Goal: Information Seeking & Learning: Learn about a topic

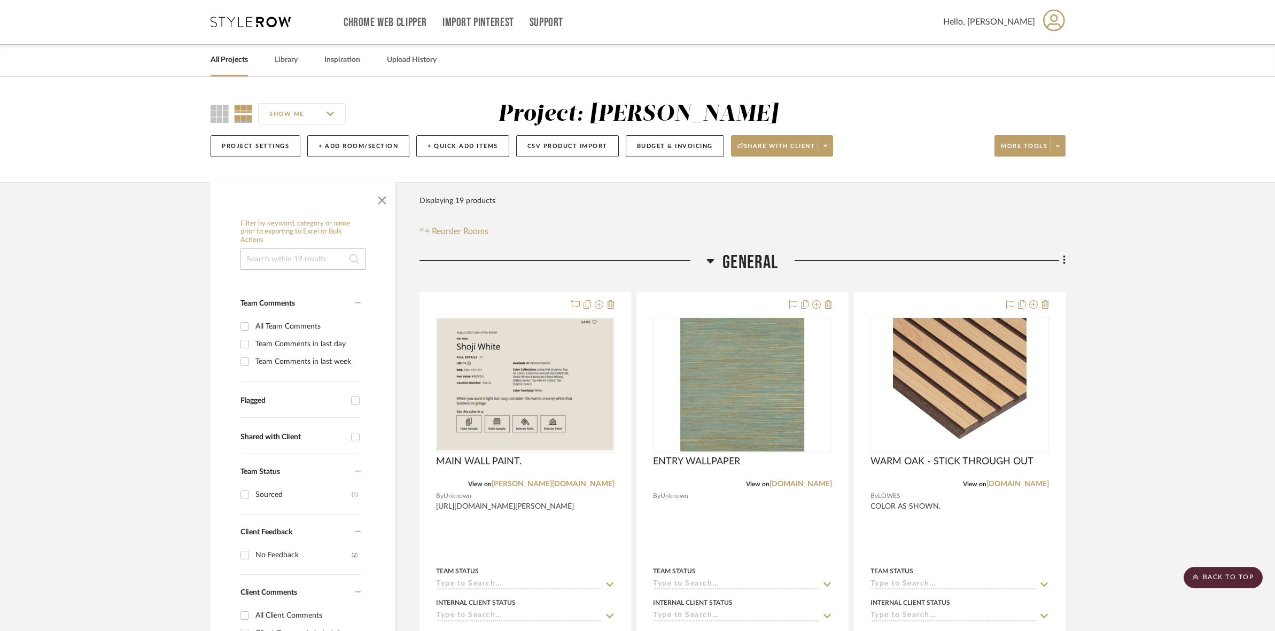
scroll to position [3307, 0]
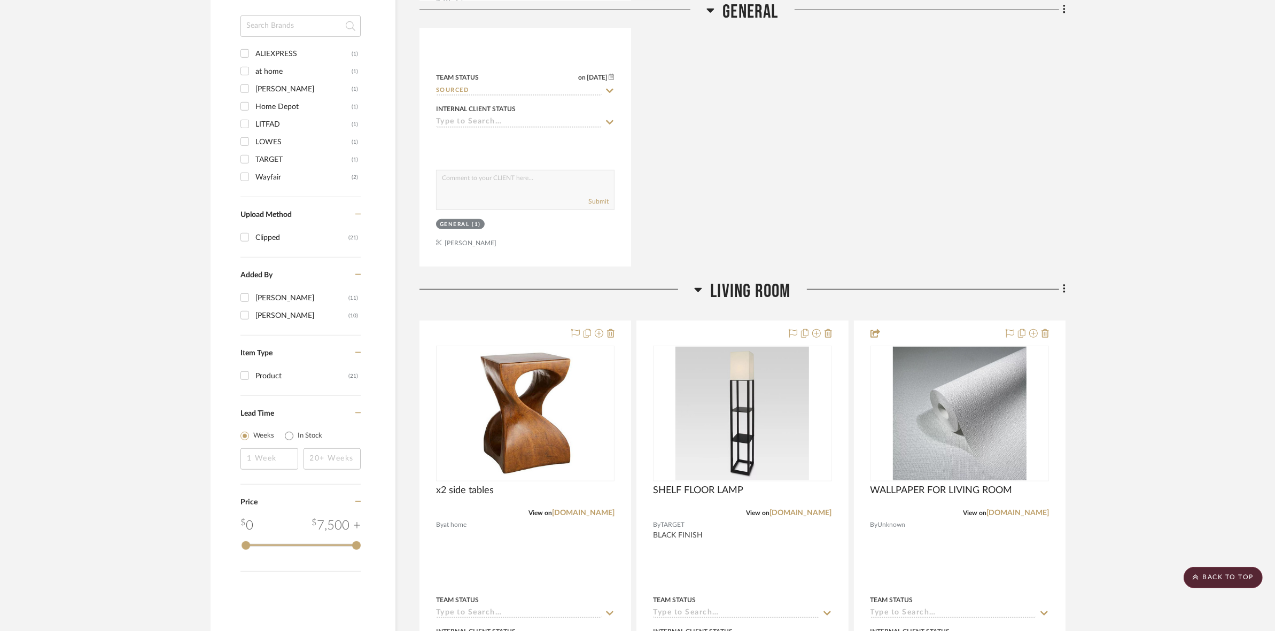
scroll to position [1002, 0]
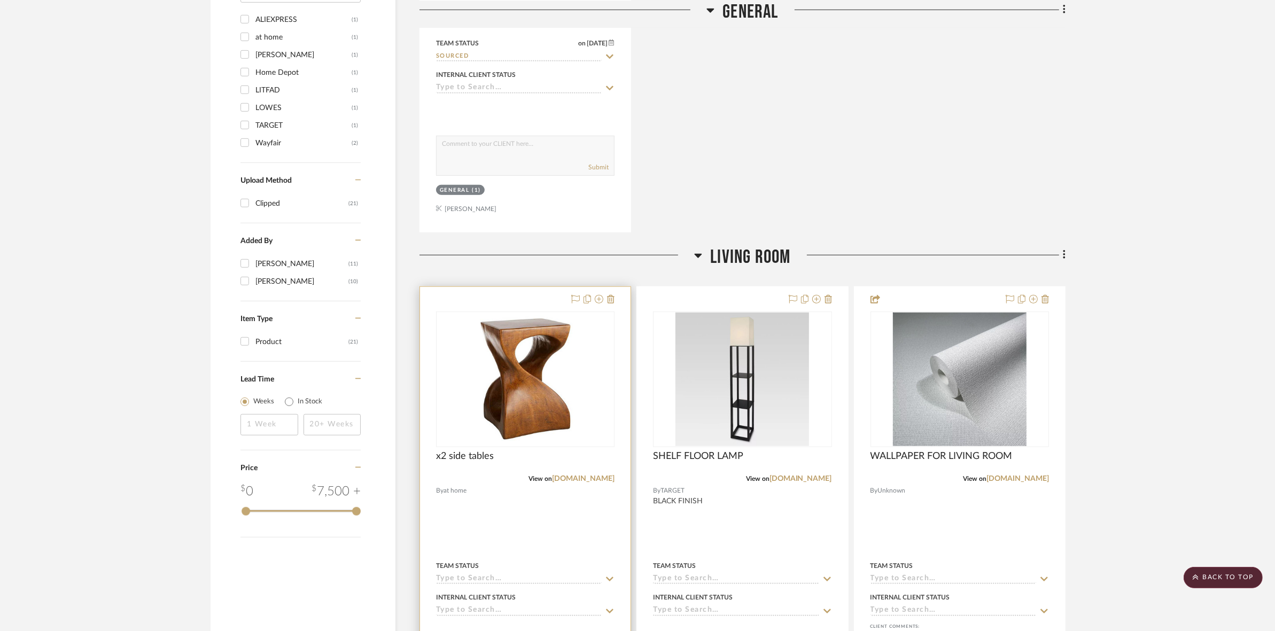
click at [517, 416] on div at bounding box center [525, 380] width 179 height 136
click at [500, 402] on img "0" at bounding box center [526, 380] width 134 height 134
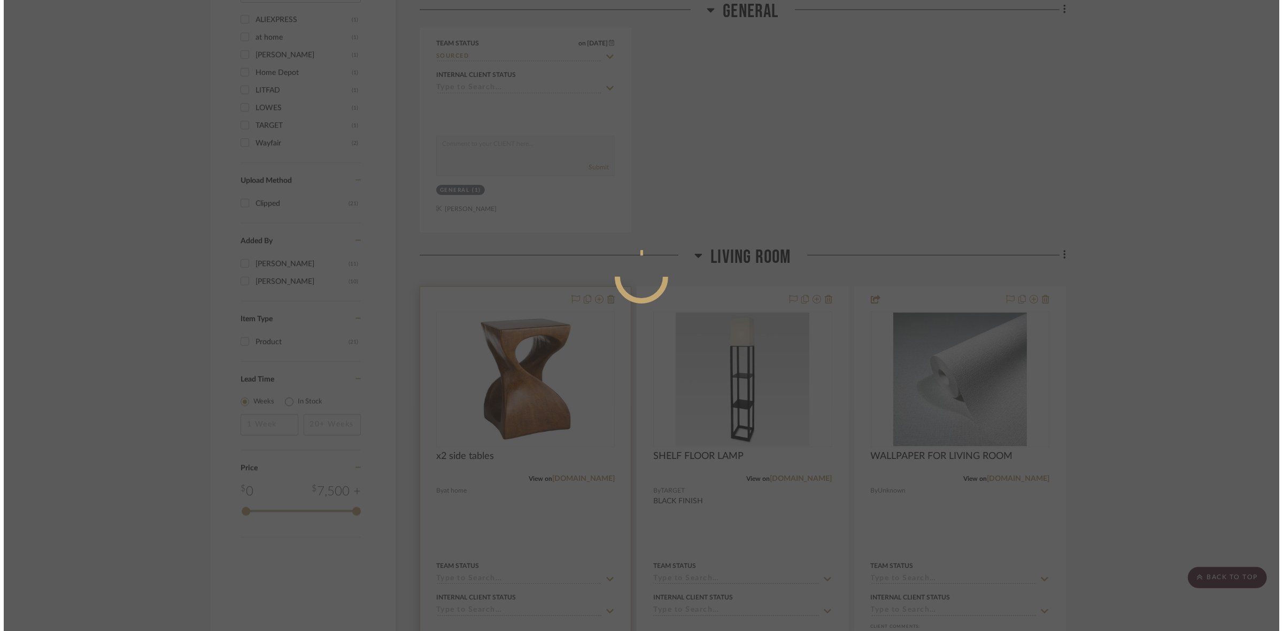
scroll to position [0, 0]
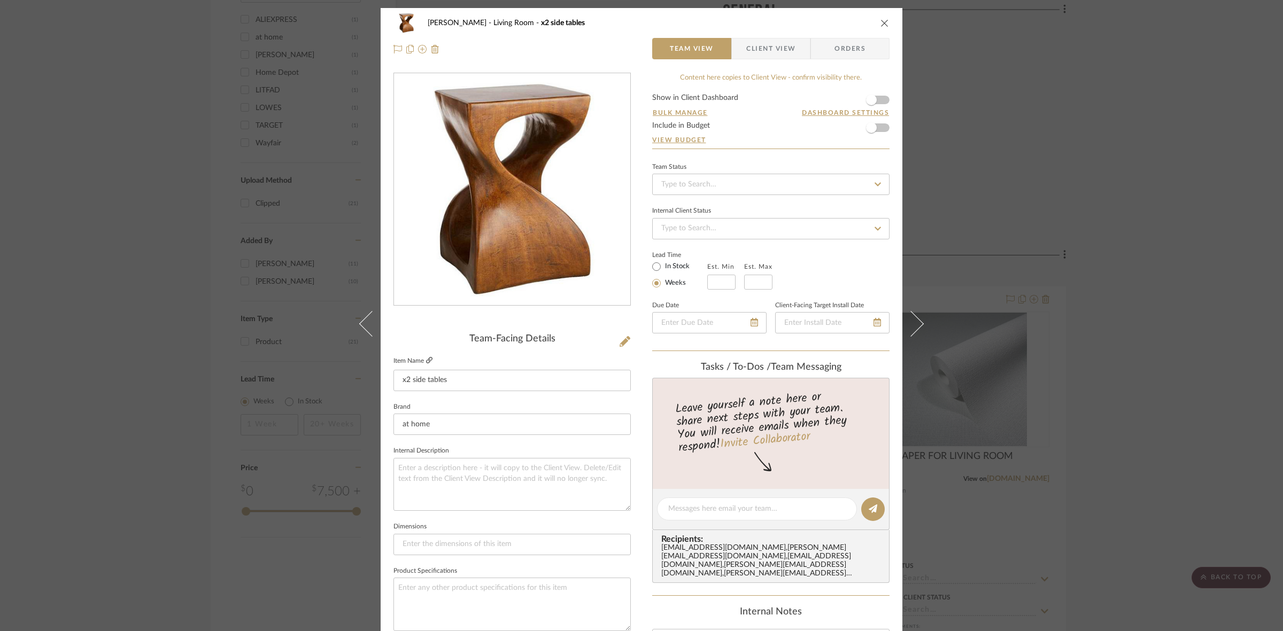
click at [426, 361] on icon at bounding box center [429, 360] width 6 height 6
drag, startPoint x: 49, startPoint y: 307, endPoint x: 297, endPoint y: 331, distance: 249.2
click at [51, 305] on div "LICHI, MAXINE Living Room x2 side tables Team View Client View Orders Team-Faci…" at bounding box center [641, 315] width 1283 height 631
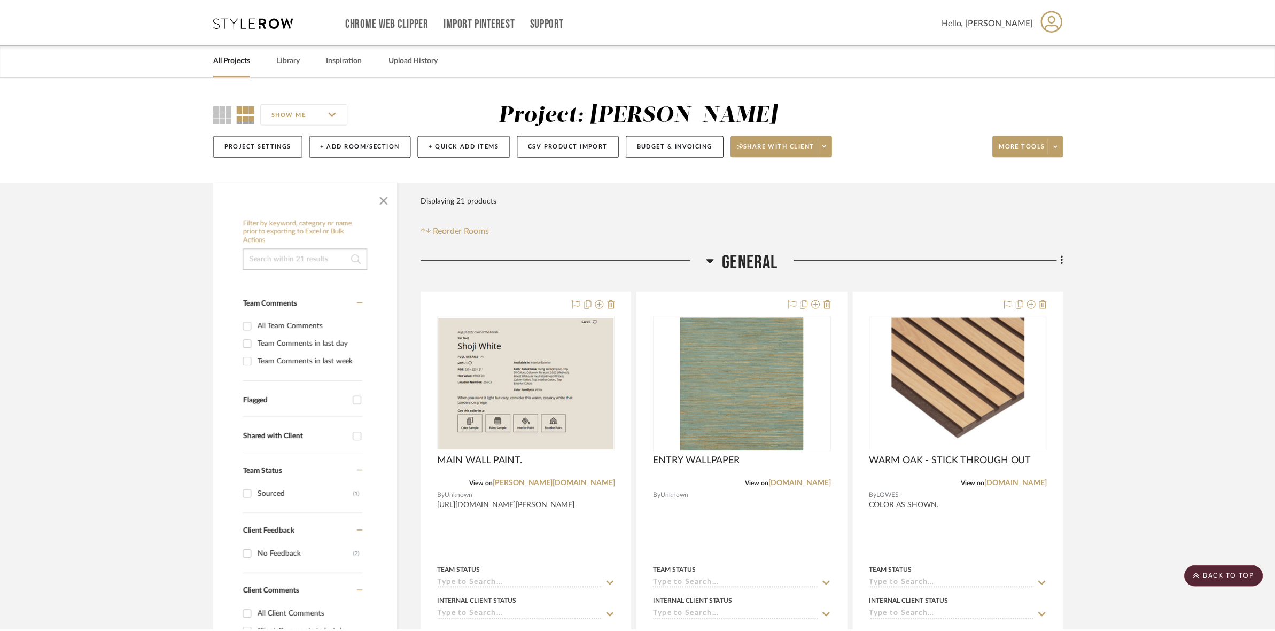
scroll to position [1002, 0]
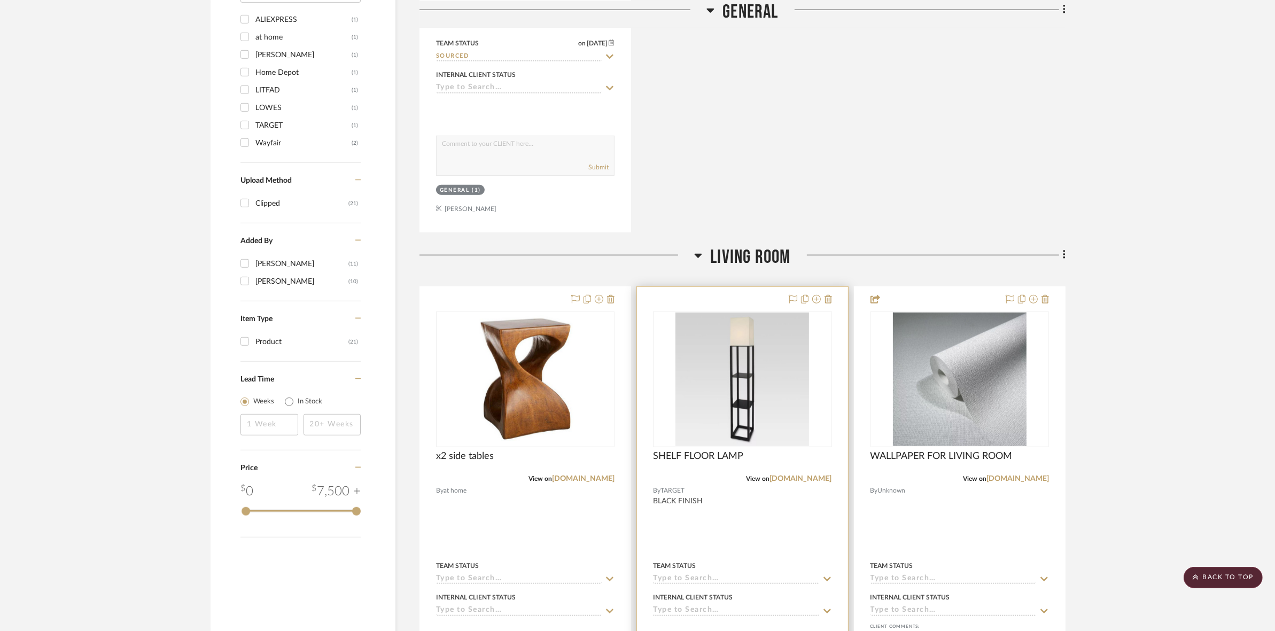
click at [688, 401] on img "0" at bounding box center [743, 380] width 134 height 134
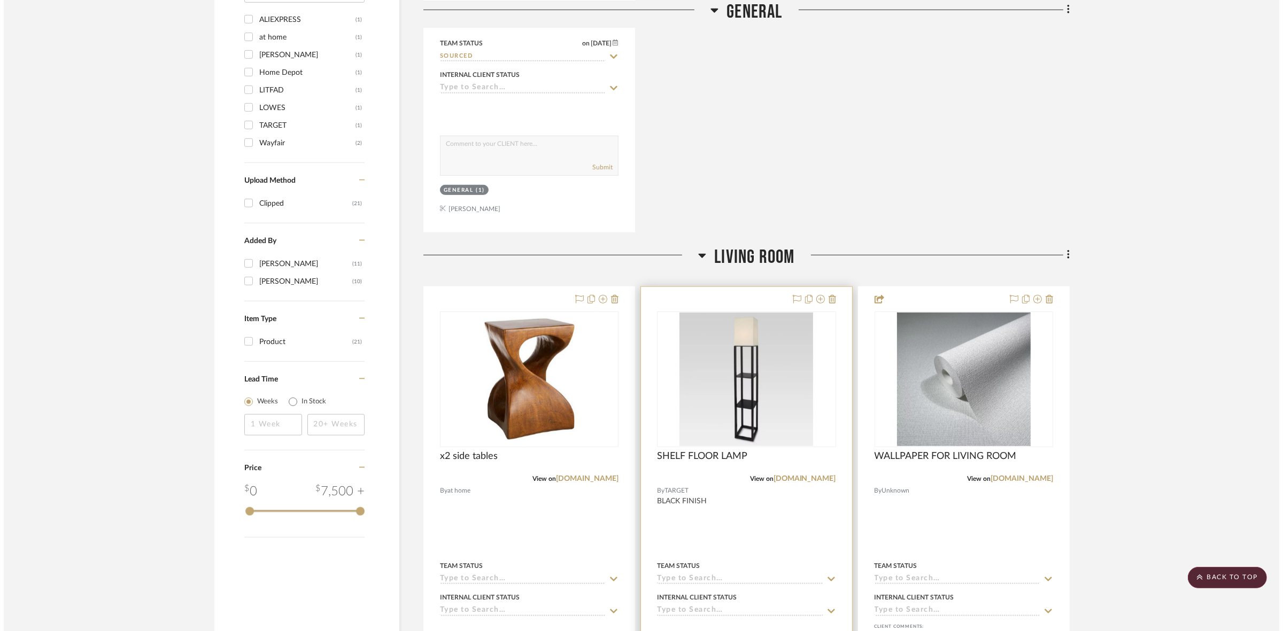
scroll to position [0, 0]
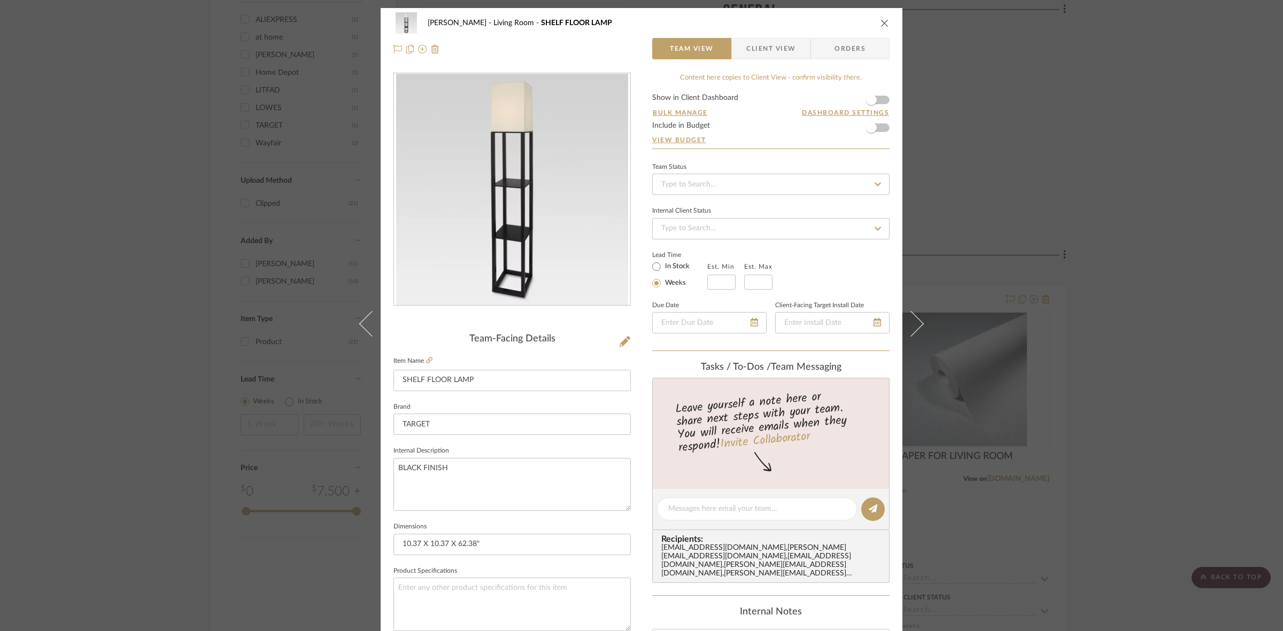
click at [1081, 272] on div "LICHI, MAXINE Living Room SHELF FLOOR LAMP Team View Client View Orders Team-Fa…" at bounding box center [641, 315] width 1283 height 631
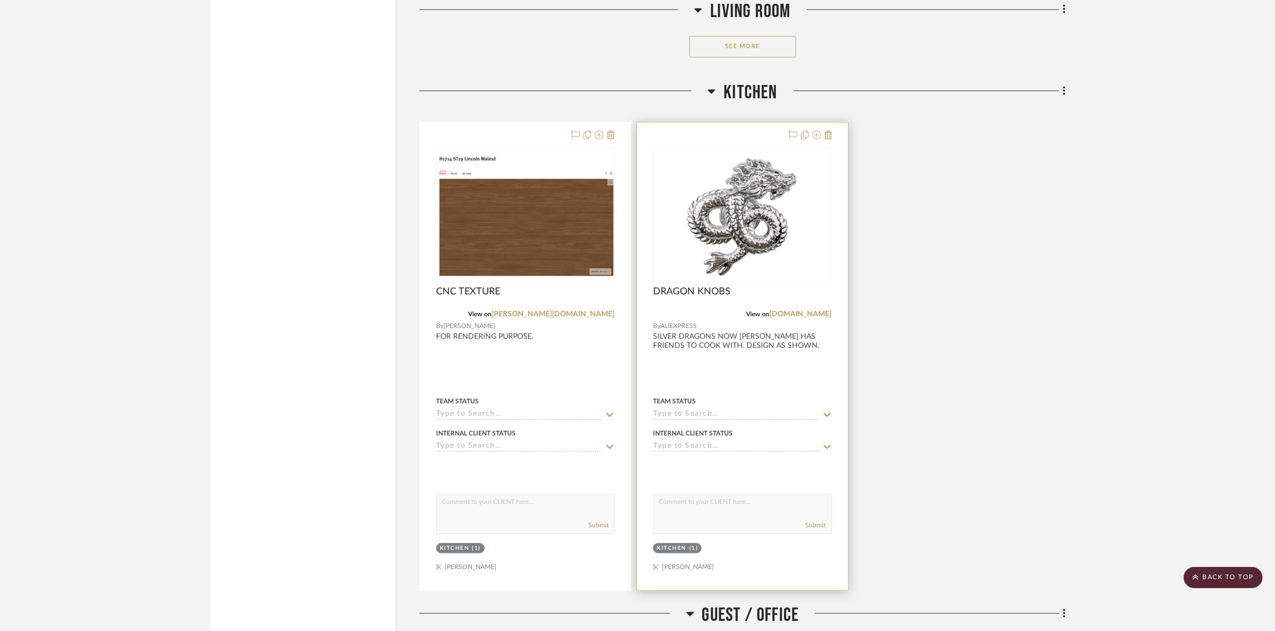
scroll to position [2672, 0]
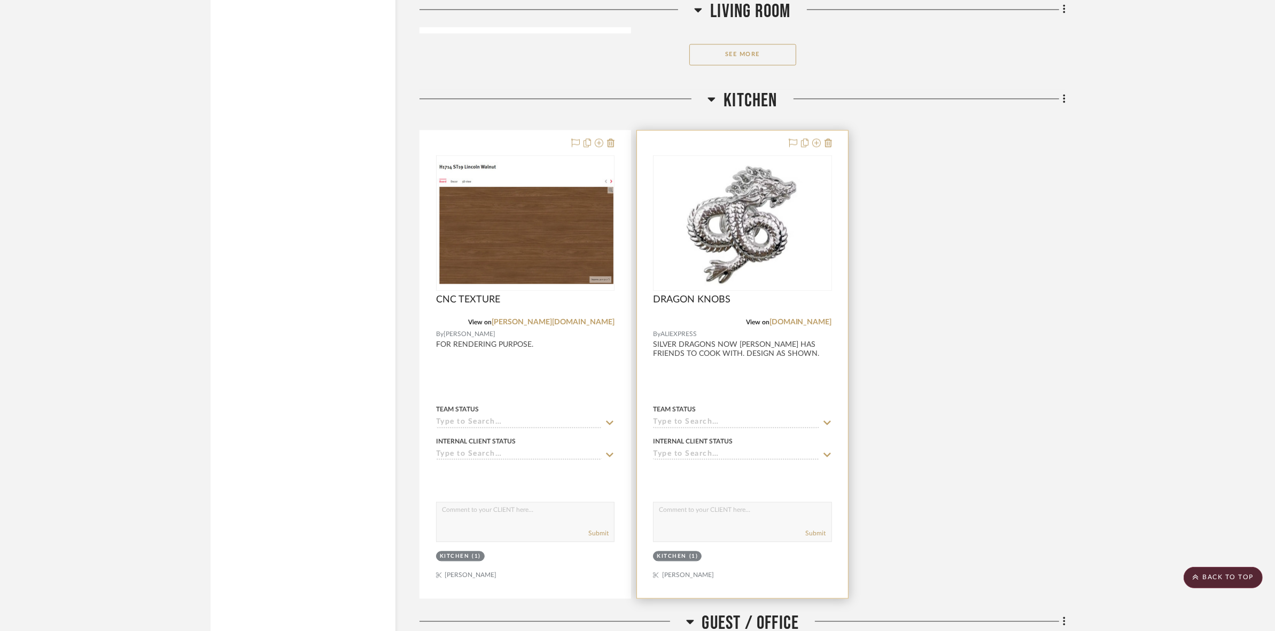
click at [0, 0] on img at bounding box center [0, 0] width 0 height 0
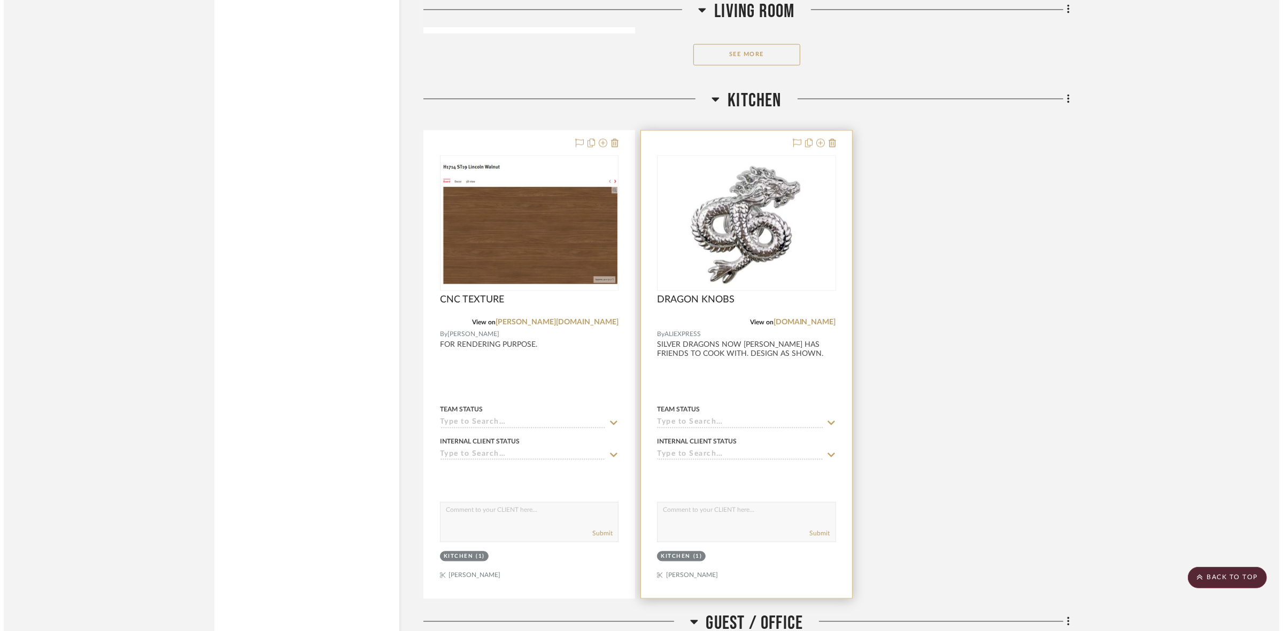
scroll to position [0, 0]
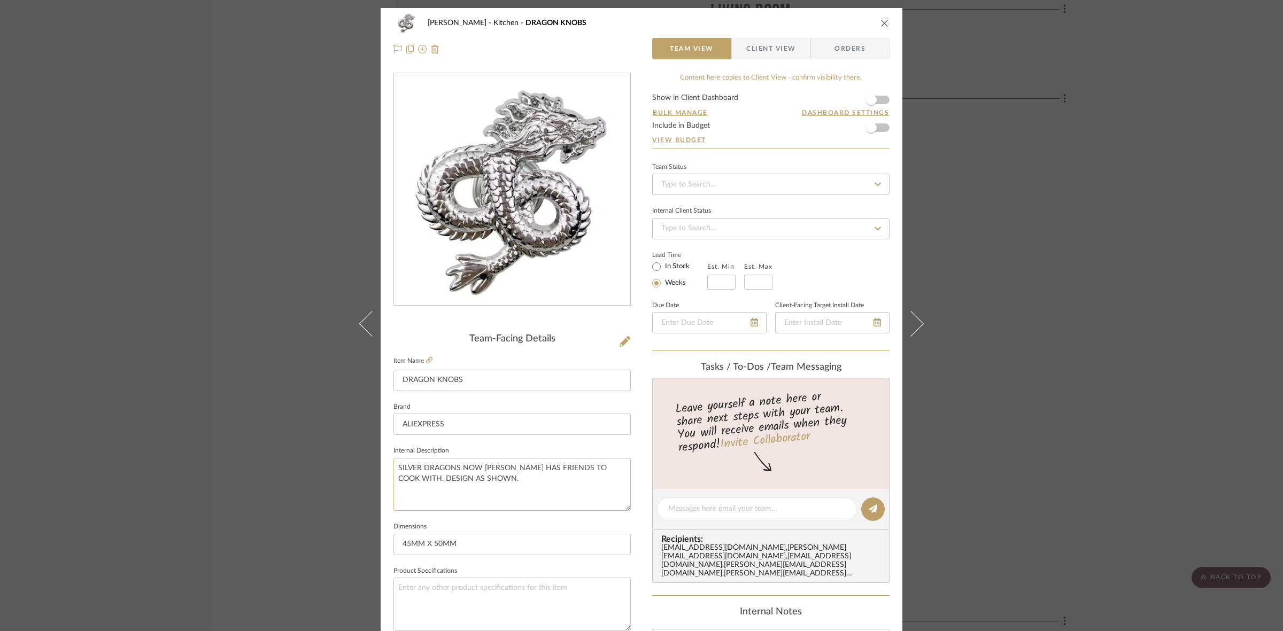
drag, startPoint x: 466, startPoint y: 469, endPoint x: 504, endPoint y: 470, distance: 38.0
click at [503, 469] on textarea "SILVER DRAGONS NOW [PERSON_NAME] HAS FRIENDS TO COOK WITH. DESIGN AS SHOWN." at bounding box center [511, 484] width 237 height 53
click at [517, 481] on textarea "SILVER DRAGONS NOW [PERSON_NAME] HAS FRIENDS TO COOK WITH. DESIGN AS SHOWN." at bounding box center [511, 484] width 237 height 53
click at [426, 357] on icon at bounding box center [429, 360] width 6 height 6
click at [172, 197] on div "LICHI, MAXINE Kitchen DRAGON KNOBS Team View Client View Orders Team-Facing Det…" at bounding box center [641, 315] width 1283 height 631
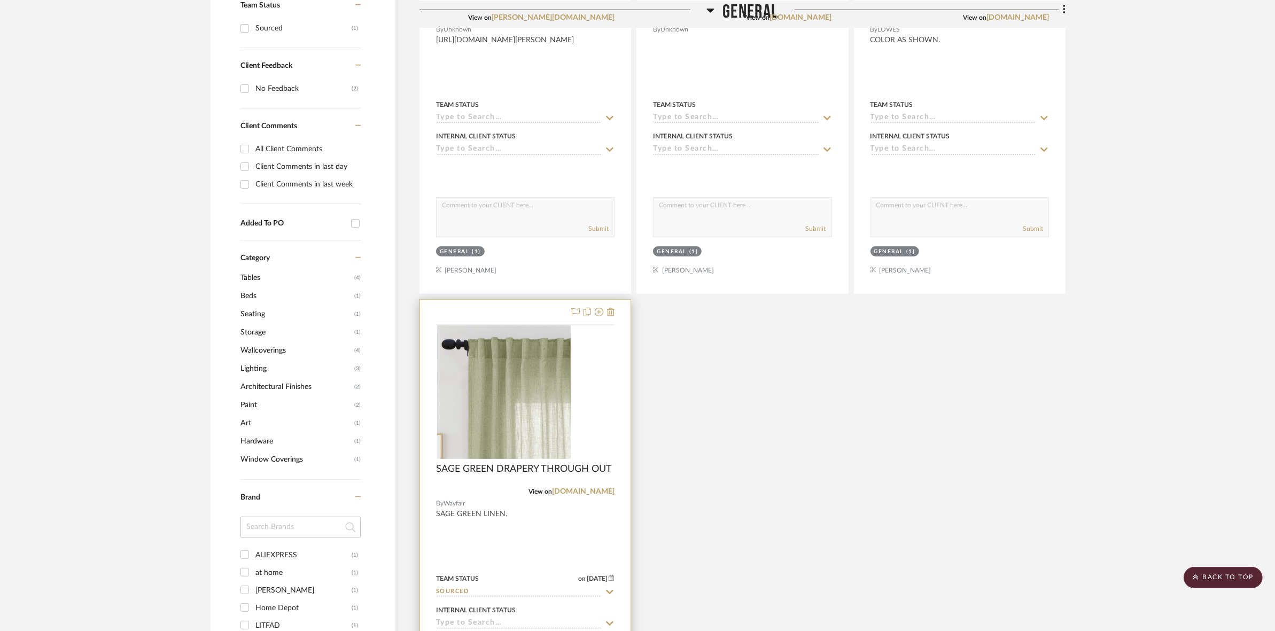
scroll to position [468, 0]
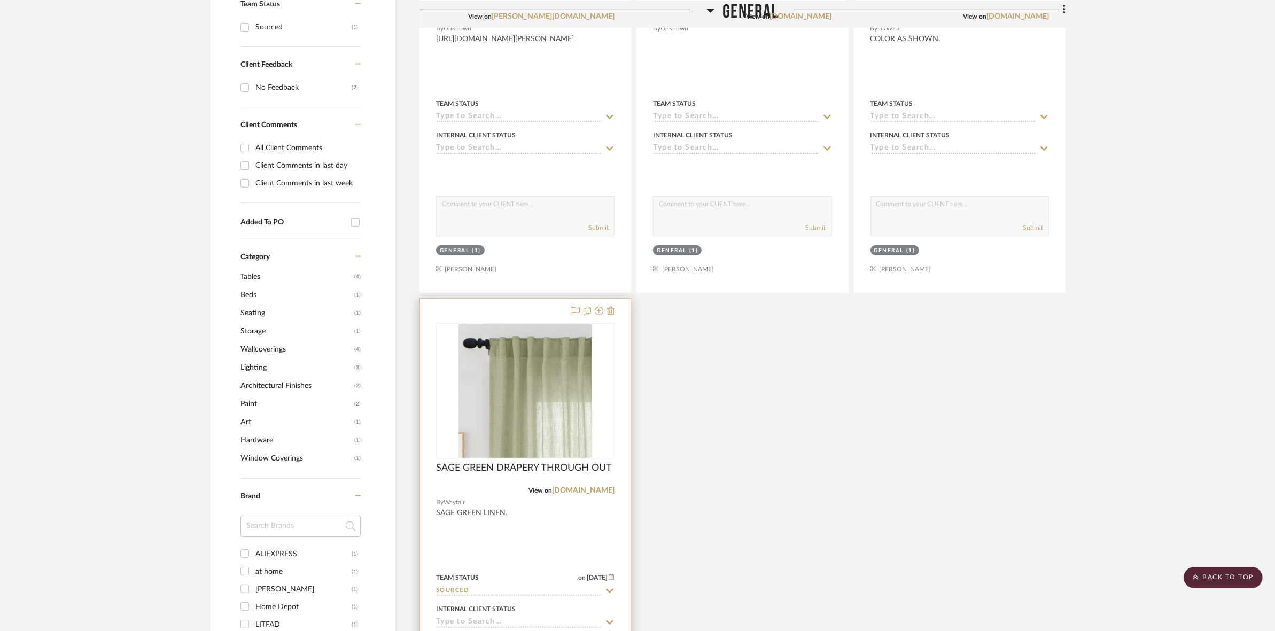
click at [519, 405] on img "0" at bounding box center [526, 391] width 134 height 134
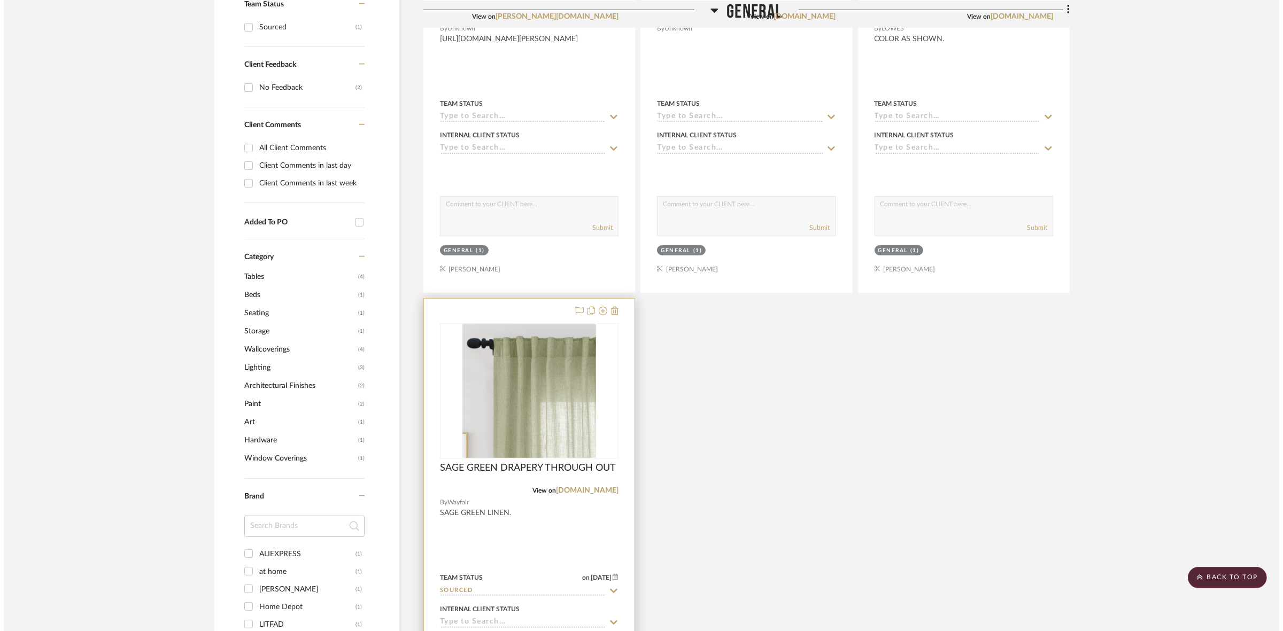
scroll to position [0, 0]
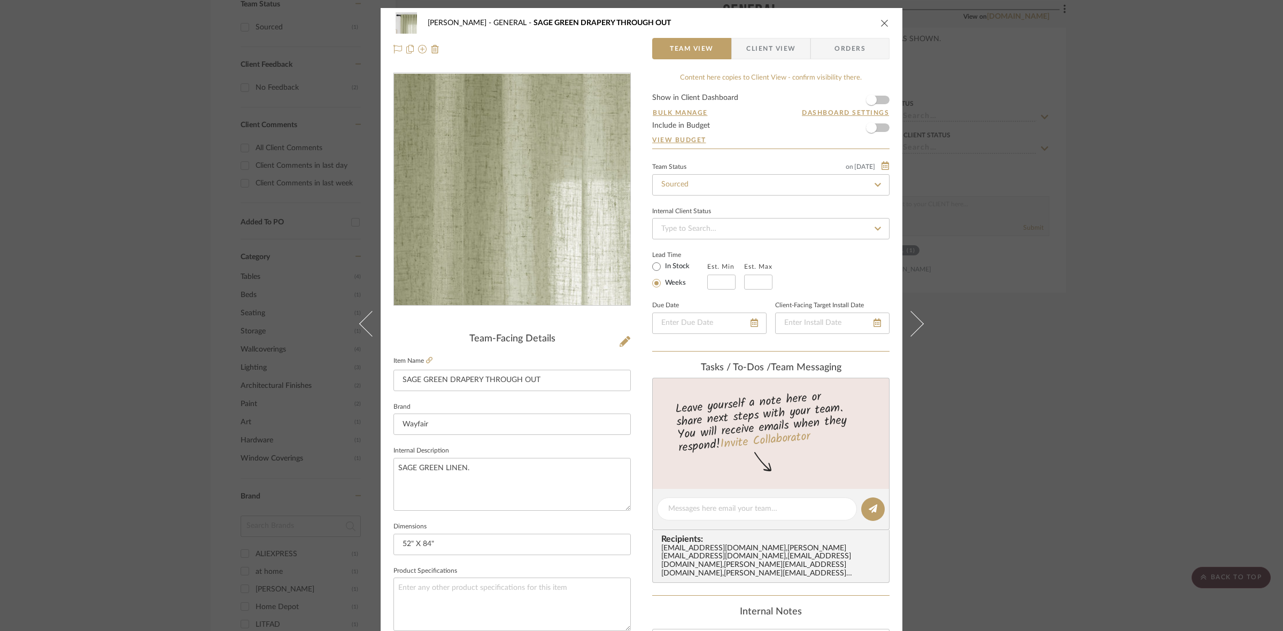
click at [514, 212] on img "0" at bounding box center [512, 190] width 232 height 232
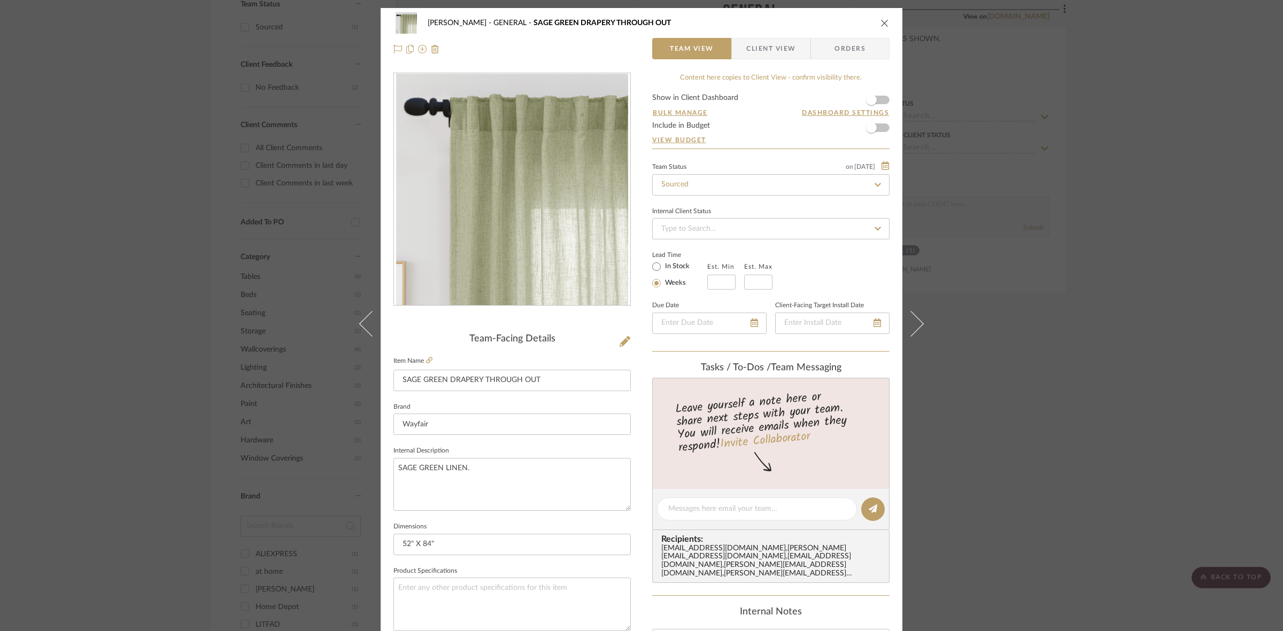
click at [1077, 257] on div "LICHI, MAXINE GENERAL SAGE GREEN DRAPERY THROUGH OUT Team View Client View Orde…" at bounding box center [641, 315] width 1283 height 631
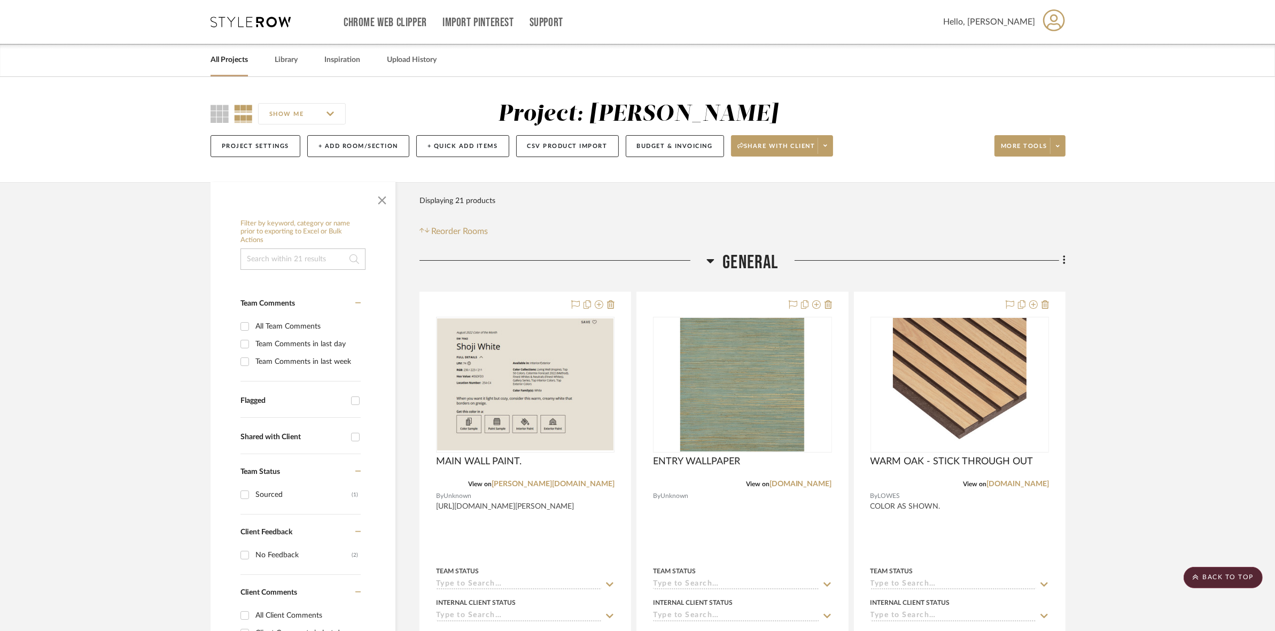
drag, startPoint x: 330, startPoint y: 290, endPoint x: 330, endPoint y: 162, distance: 127.7
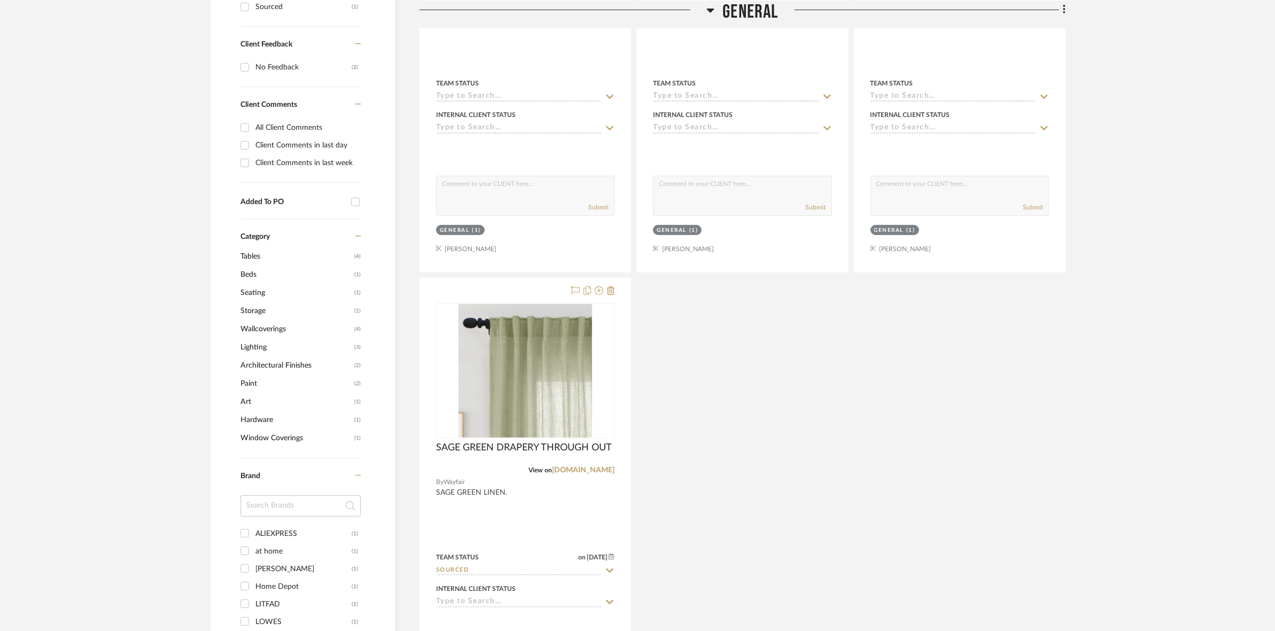
scroll to position [601, 0]
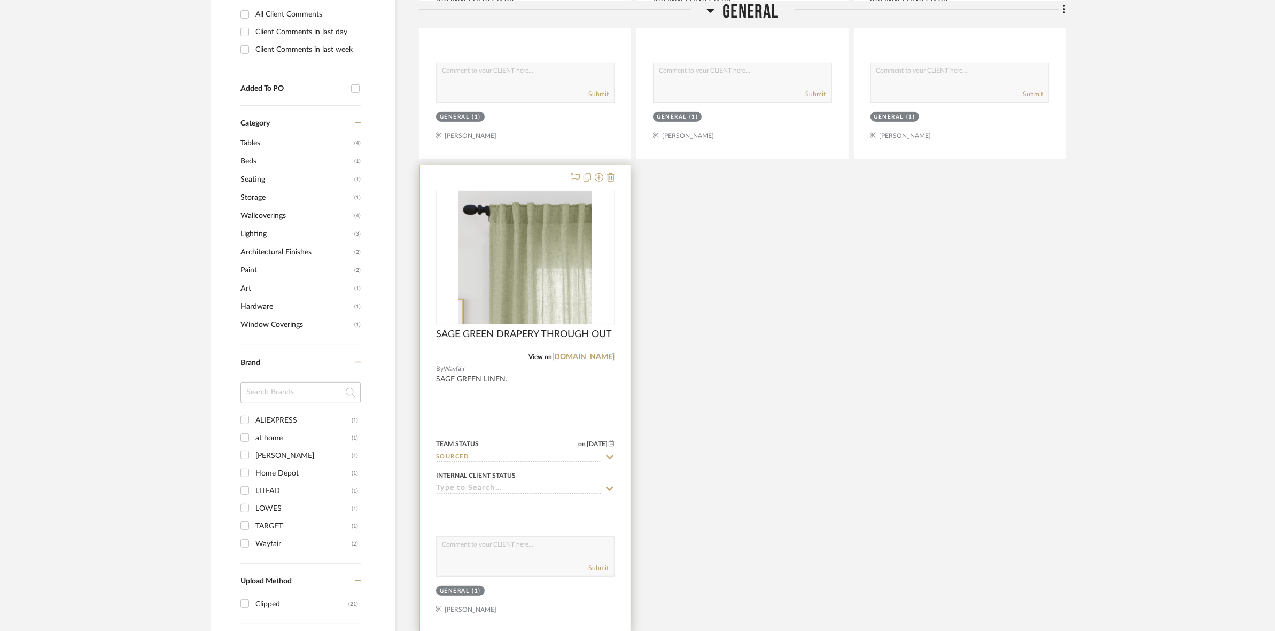
click at [530, 252] on img "0" at bounding box center [526, 258] width 134 height 134
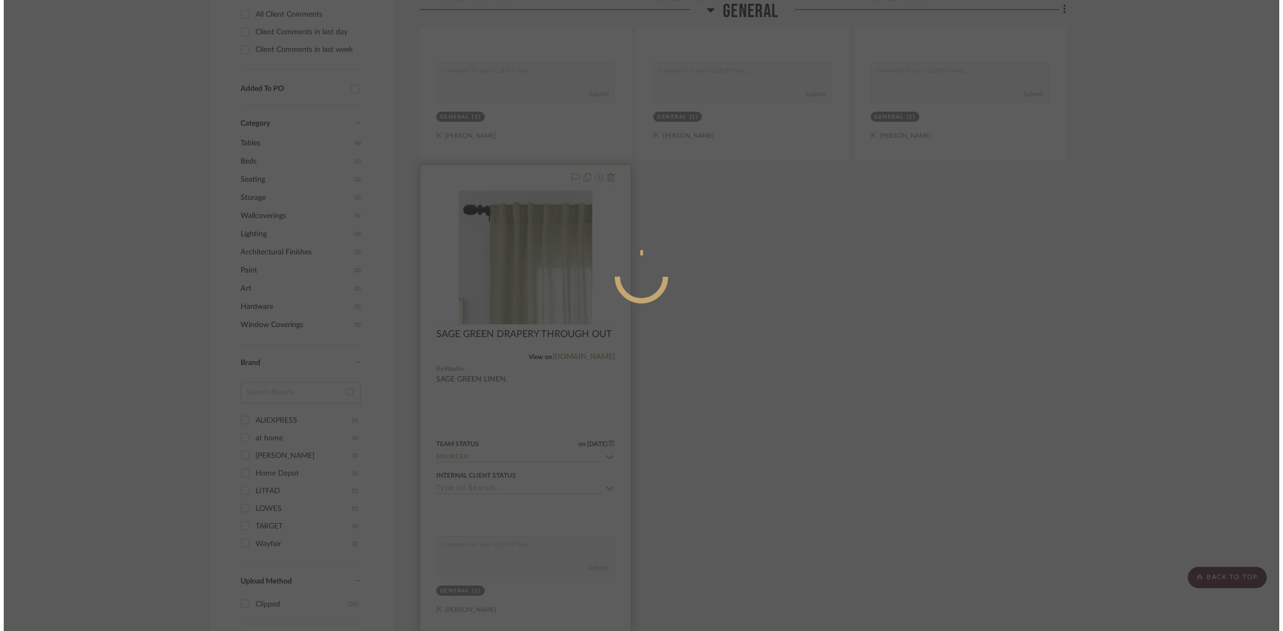
scroll to position [0, 0]
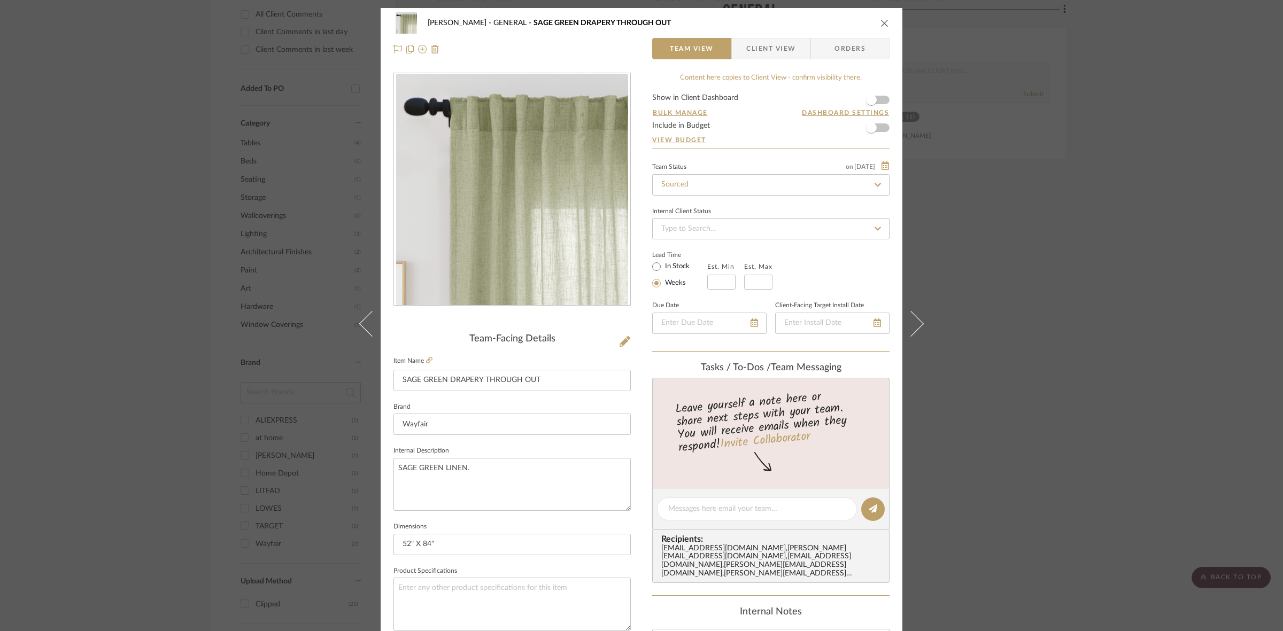
click at [531, 243] on img "0" at bounding box center [512, 190] width 232 height 232
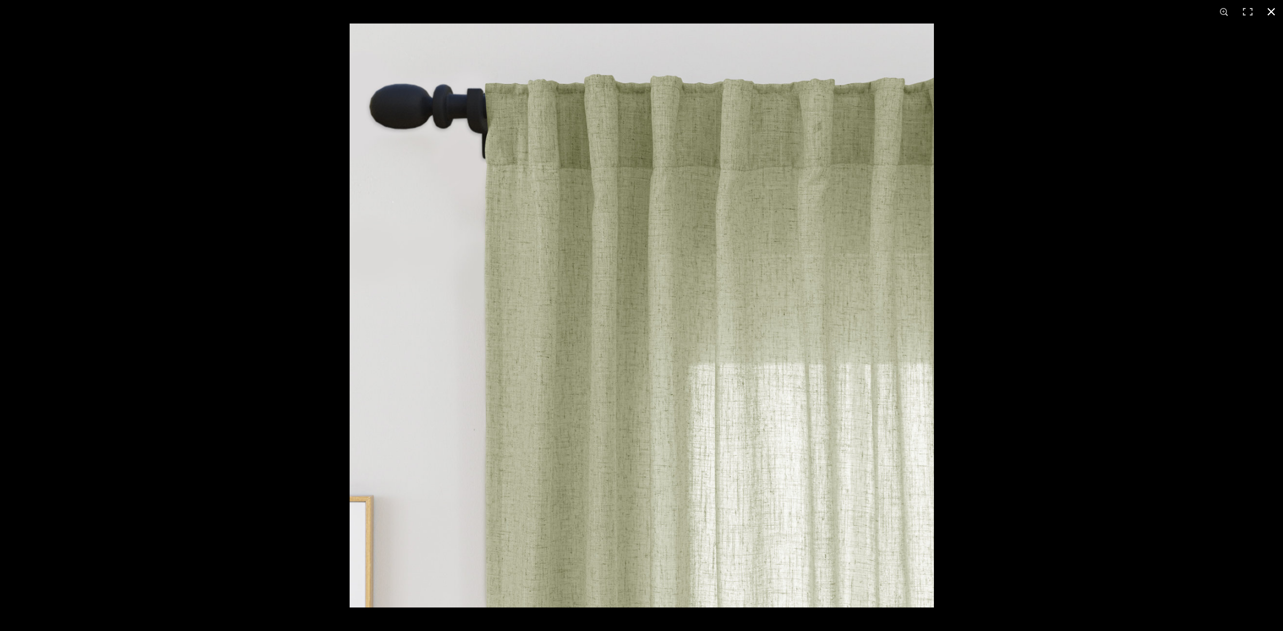
click at [1069, 223] on div at bounding box center [991, 339] width 1283 height 631
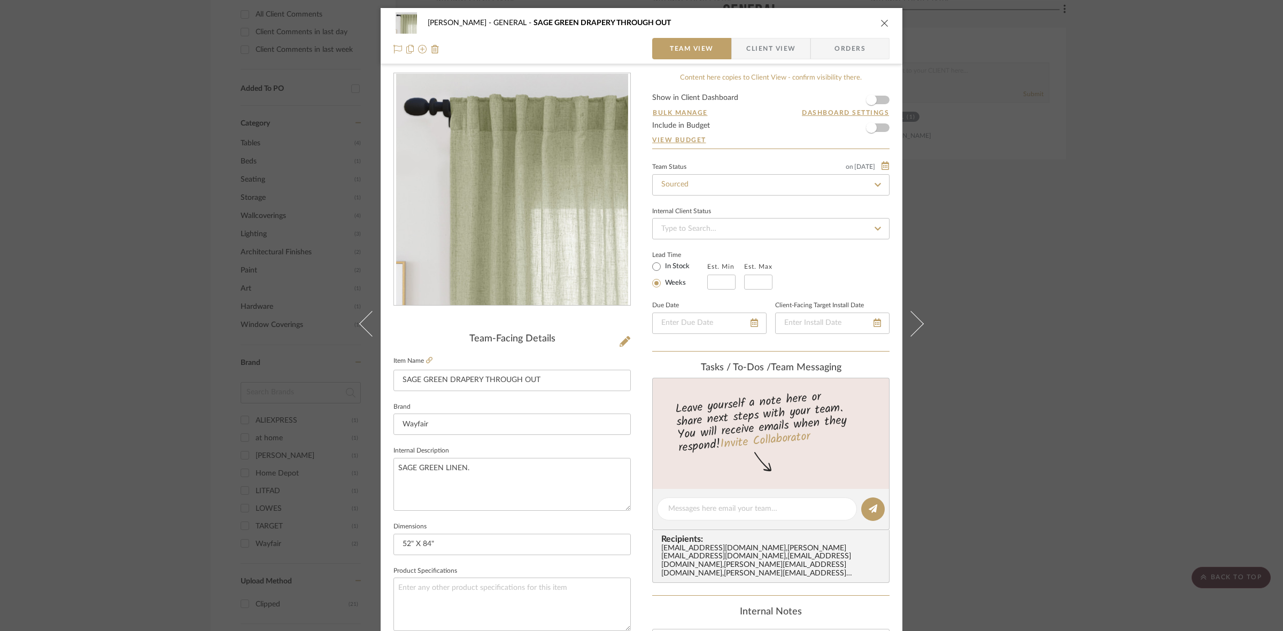
drag, startPoint x: 76, startPoint y: 147, endPoint x: 72, endPoint y: 138, distance: 9.8
click at [74, 143] on div "LICHI, MAXINE GENERAL SAGE GREEN DRAPERY THROUGH OUT Team View Client View Orde…" at bounding box center [641, 315] width 1283 height 631
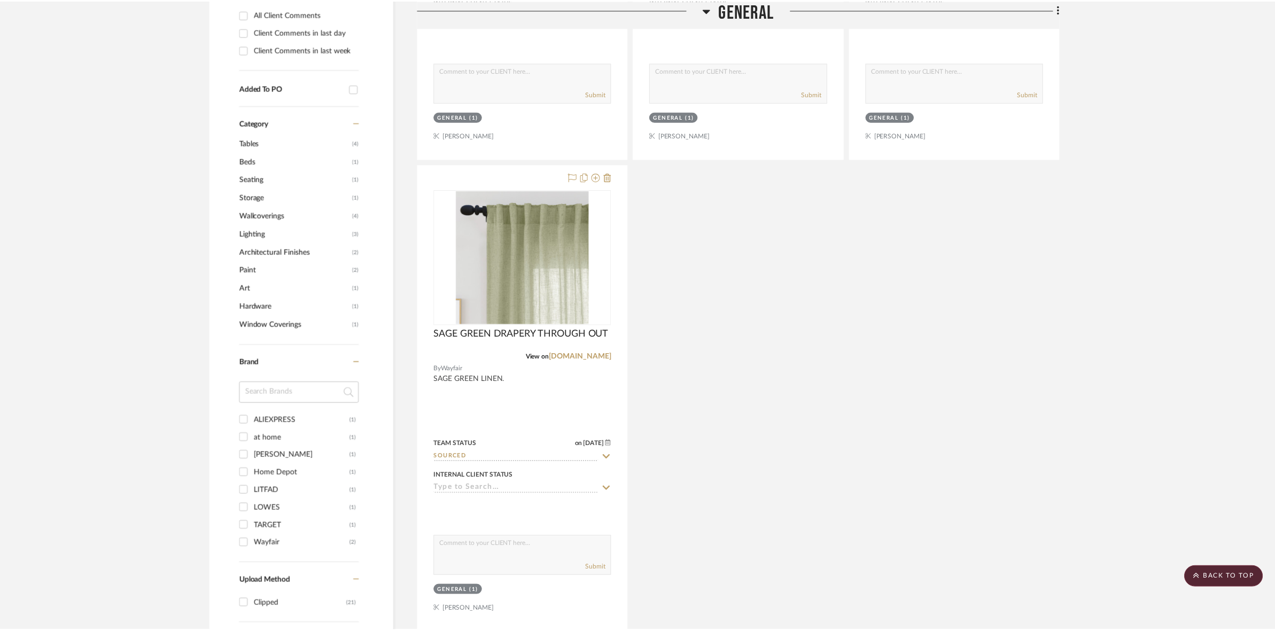
scroll to position [601, 0]
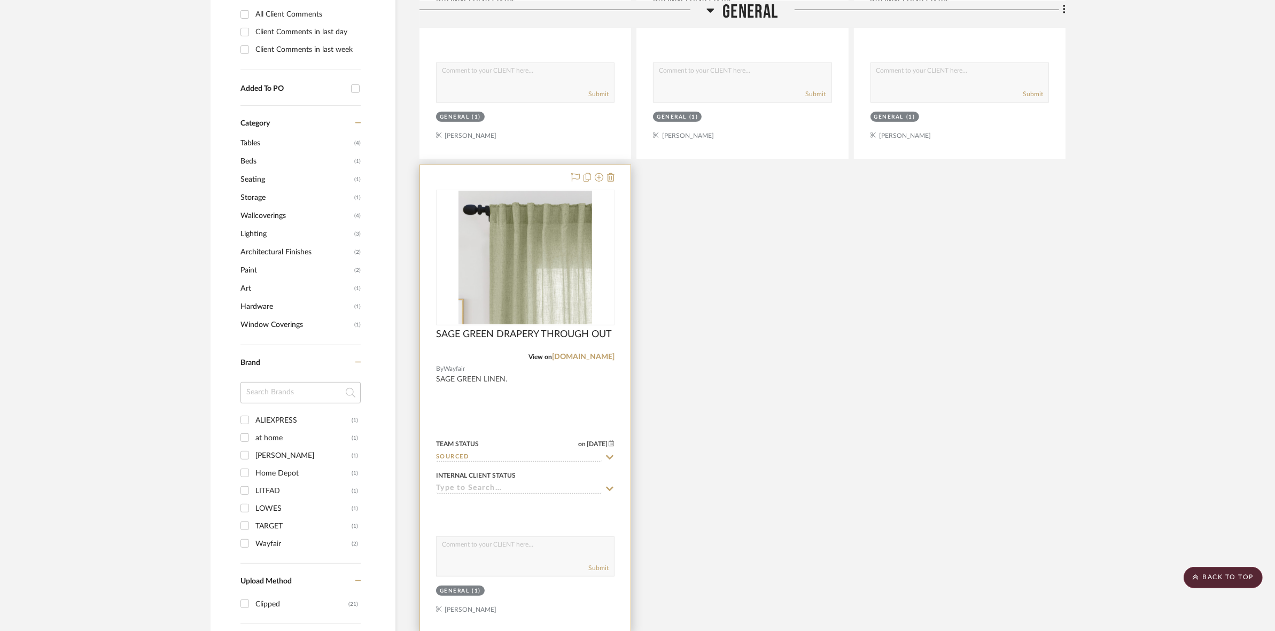
click at [530, 228] on img "0" at bounding box center [526, 258] width 134 height 134
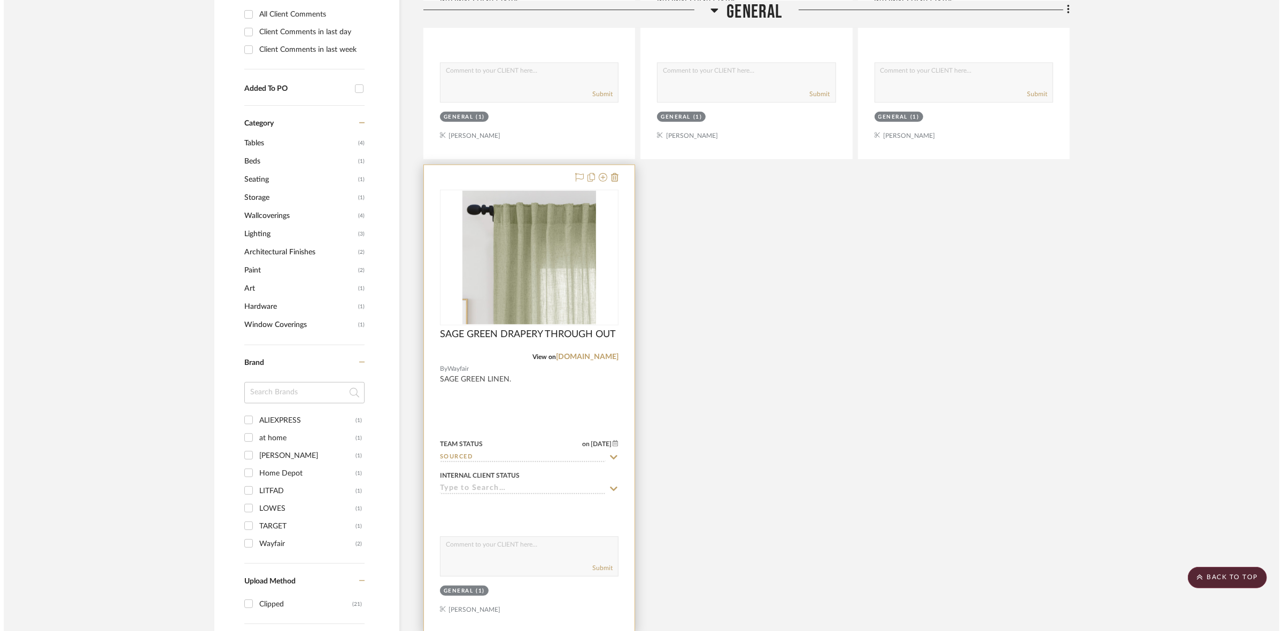
scroll to position [0, 0]
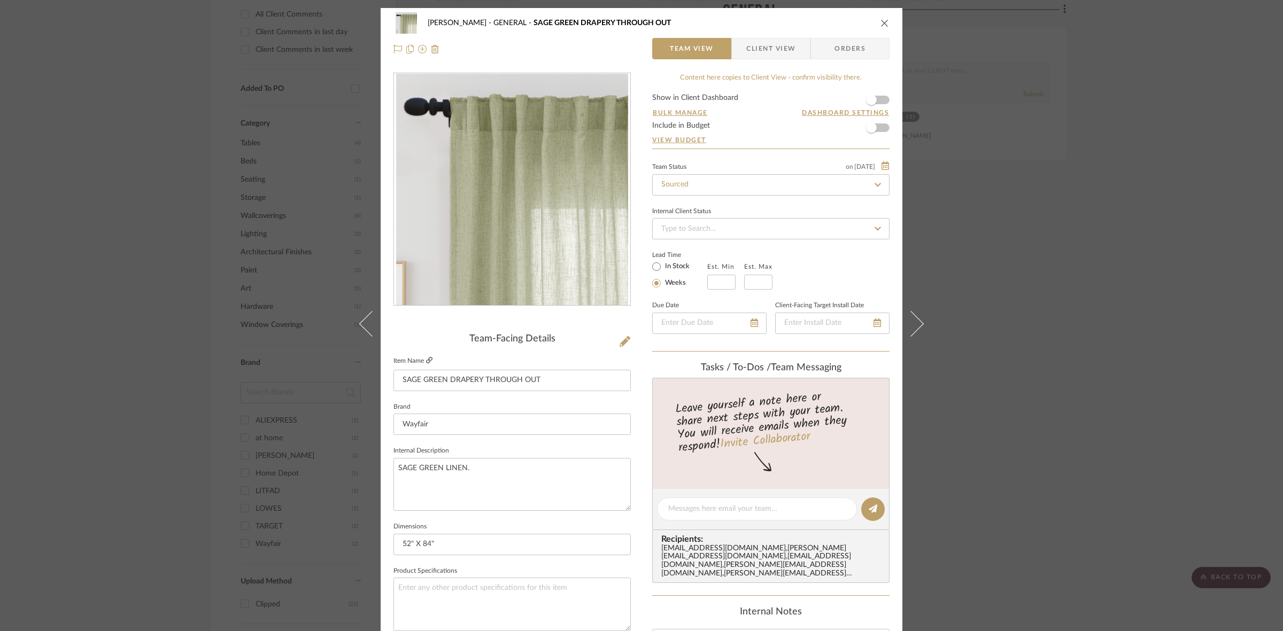
click at [426, 359] on icon at bounding box center [429, 360] width 6 height 6
